Goal: Find specific page/section: Find specific page/section

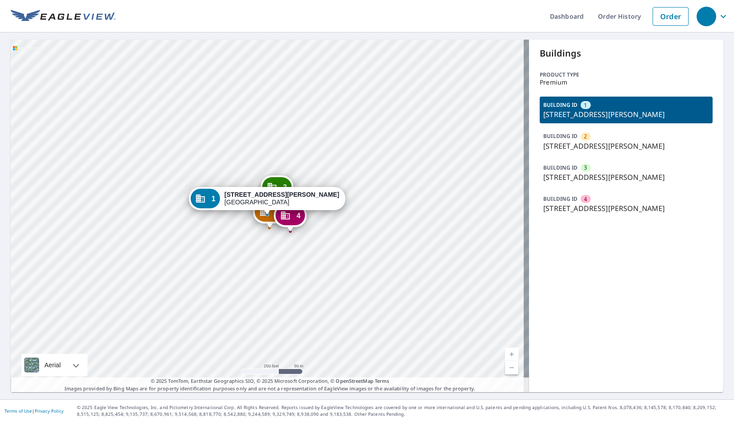
click at [583, 138] on div "2" at bounding box center [586, 137] width 10 height 8
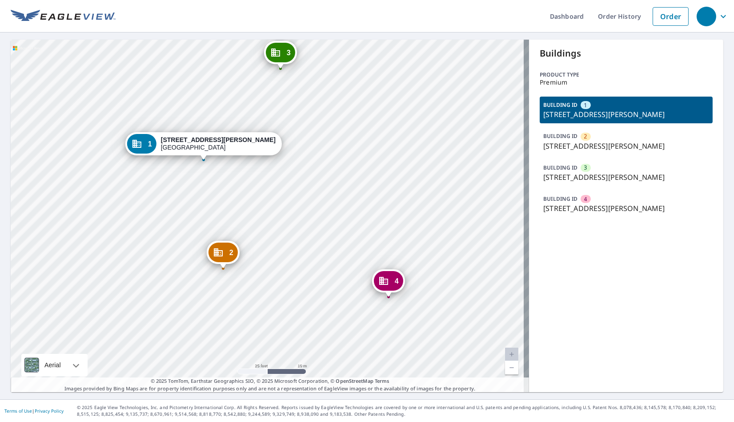
drag, startPoint x: 162, startPoint y: 290, endPoint x: 101, endPoint y: 189, distance: 118.5
click at [101, 189] on div "2 3318 Wunder Ave Cincinnati, OH 45211 3 2849 Saint Catherine Pl Cincinnati, OH…" at bounding box center [270, 216] width 518 height 352
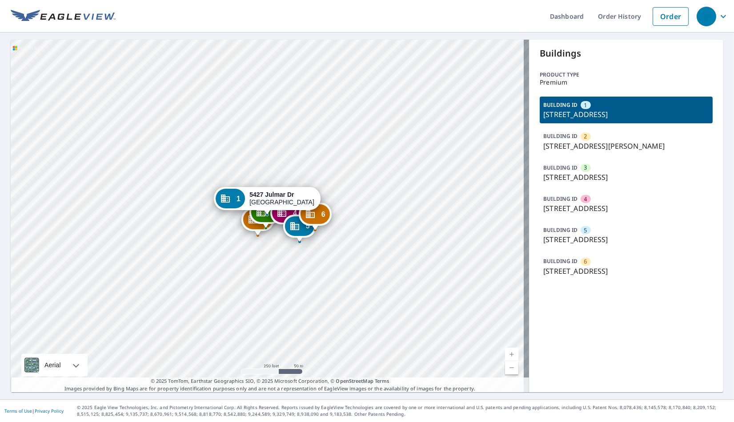
drag, startPoint x: 281, startPoint y: 269, endPoint x: 255, endPoint y: 282, distance: 29.2
click at [255, 283] on div "2 [STREET_ADDRESS] 3 [STREET_ADDRESS][PERSON_NAME] 4 [STREET_ADDRESS][PERSON_NA…" at bounding box center [270, 216] width 518 height 352
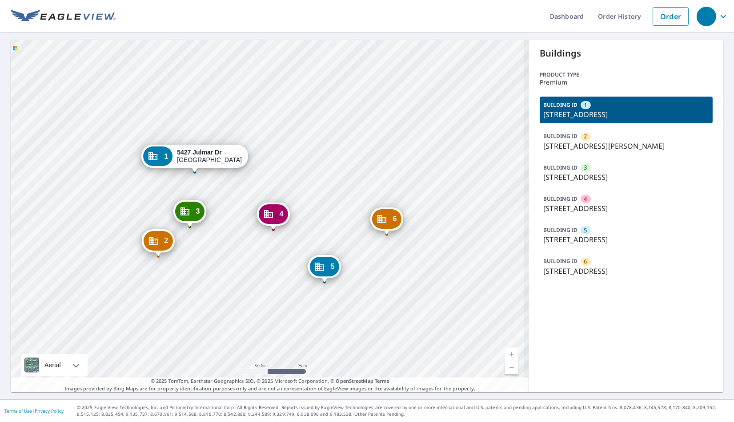
drag, startPoint x: 264, startPoint y: 250, endPoint x: 249, endPoint y: 233, distance: 22.4
click at [249, 233] on div "2 [STREET_ADDRESS] 3 [STREET_ADDRESS][PERSON_NAME] 4 [STREET_ADDRESS][PERSON_NA…" at bounding box center [270, 216] width 518 height 352
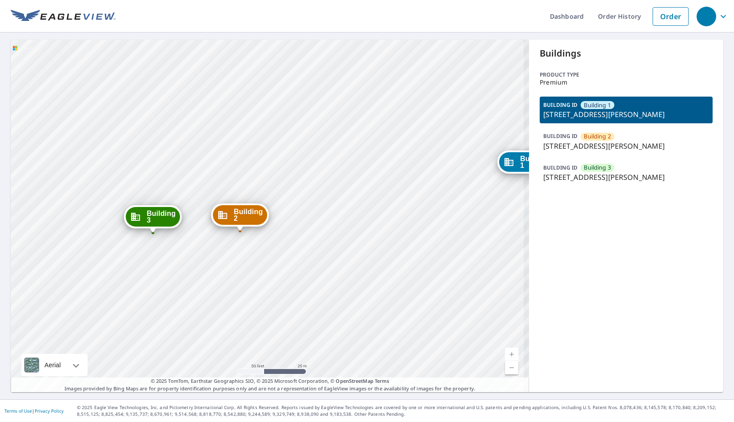
drag, startPoint x: 230, startPoint y: 281, endPoint x: 239, endPoint y: 281, distance: 8.4
click at [239, 281] on div "Building [GEOGRAPHIC_DATA][STREET_ADDRESS][PERSON_NAME] [GEOGRAPHIC_DATA][STREE…" at bounding box center [270, 216] width 518 height 352
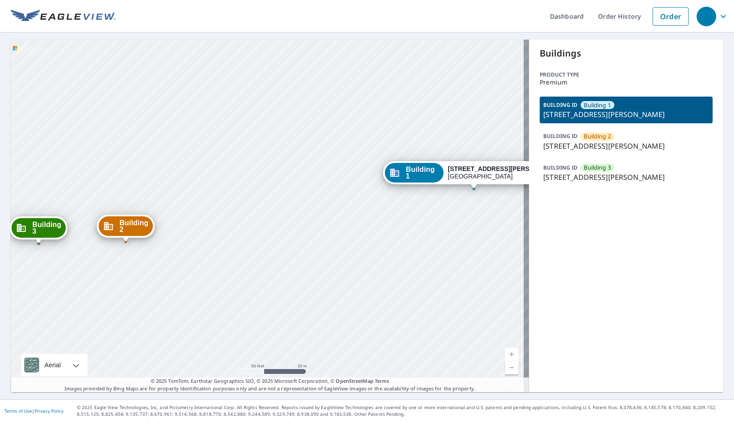
drag, startPoint x: 221, startPoint y: 265, endPoint x: 148, endPoint y: 281, distance: 74.2
click at [148, 281] on div "Building [GEOGRAPHIC_DATA][STREET_ADDRESS][PERSON_NAME] [GEOGRAPHIC_DATA][STREE…" at bounding box center [270, 216] width 518 height 352
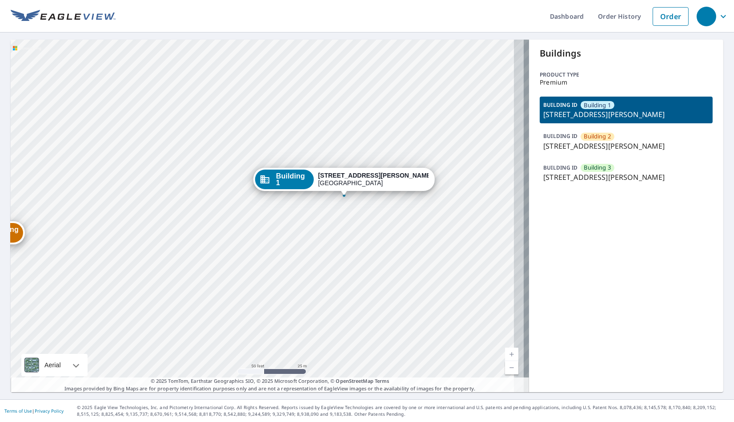
drag, startPoint x: 382, startPoint y: 284, endPoint x: 255, endPoint y: 291, distance: 127.8
click at [255, 291] on div "Building [GEOGRAPHIC_DATA][STREET_ADDRESS][PERSON_NAME] [GEOGRAPHIC_DATA][STREE…" at bounding box center [270, 216] width 518 height 352
